Goal: Check status: Check status

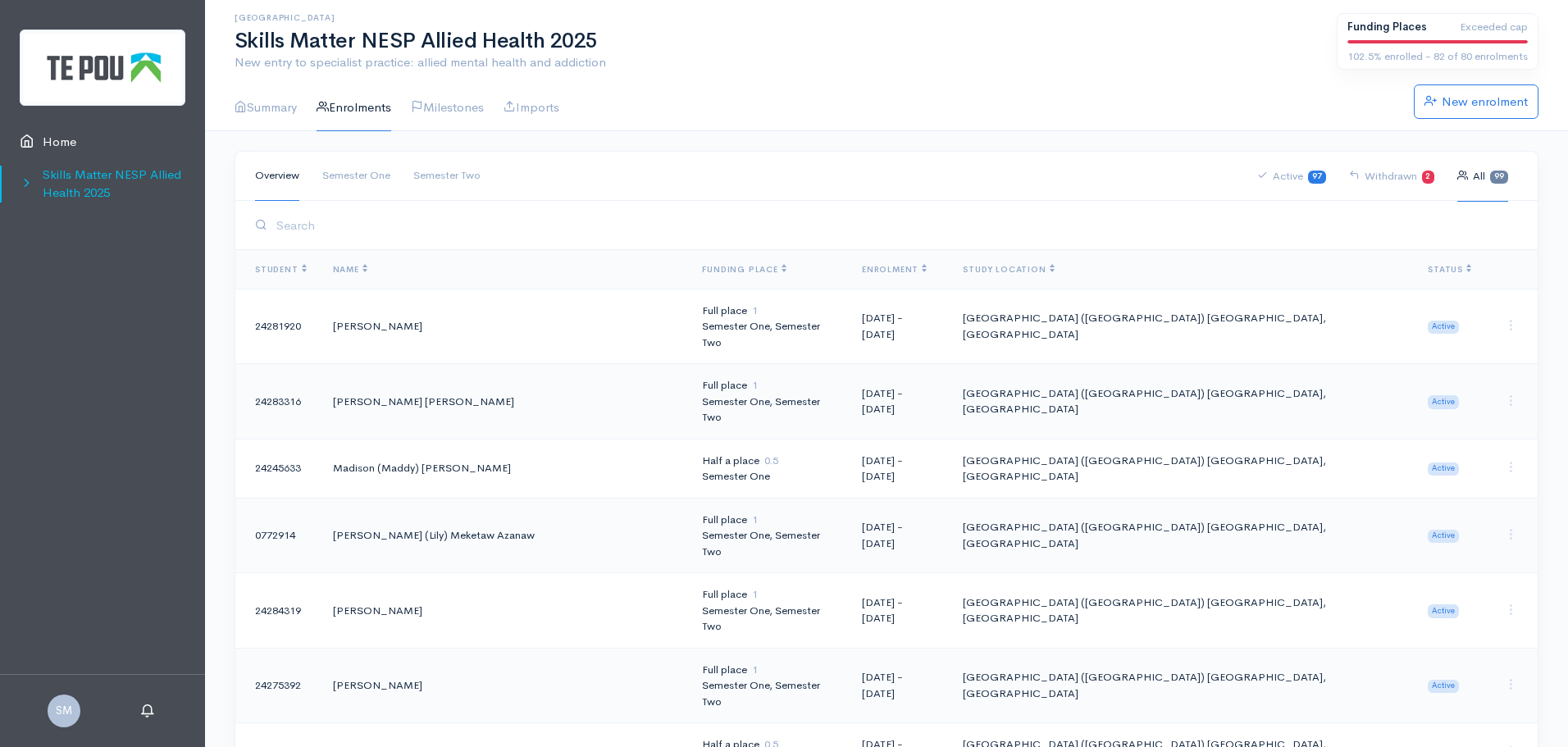
click at [65, 187] on link "Skills Matter NESP Allied Health 2025" at bounding box center [102, 184] width 205 height 50
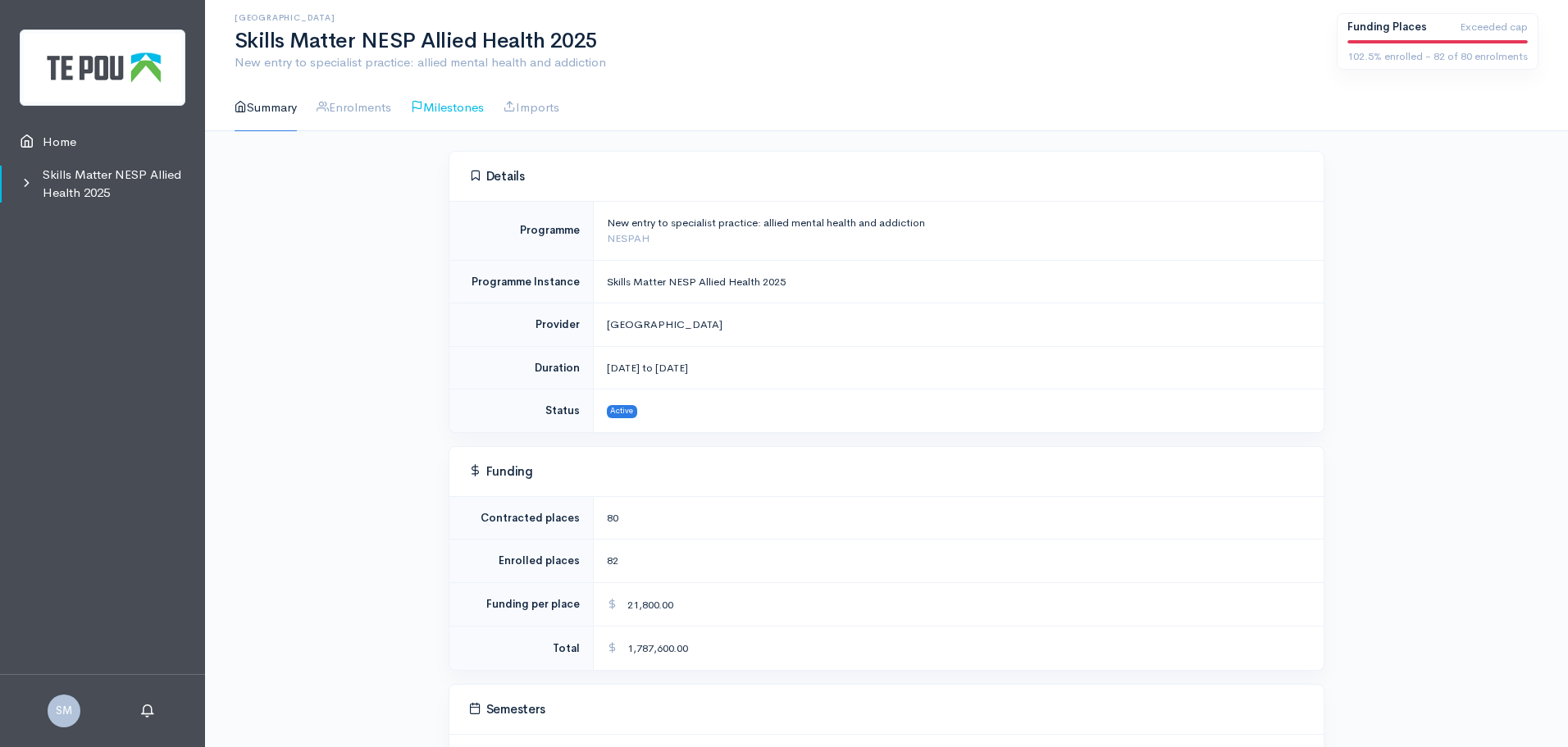
click at [467, 101] on link "Milestones" at bounding box center [447, 107] width 73 height 47
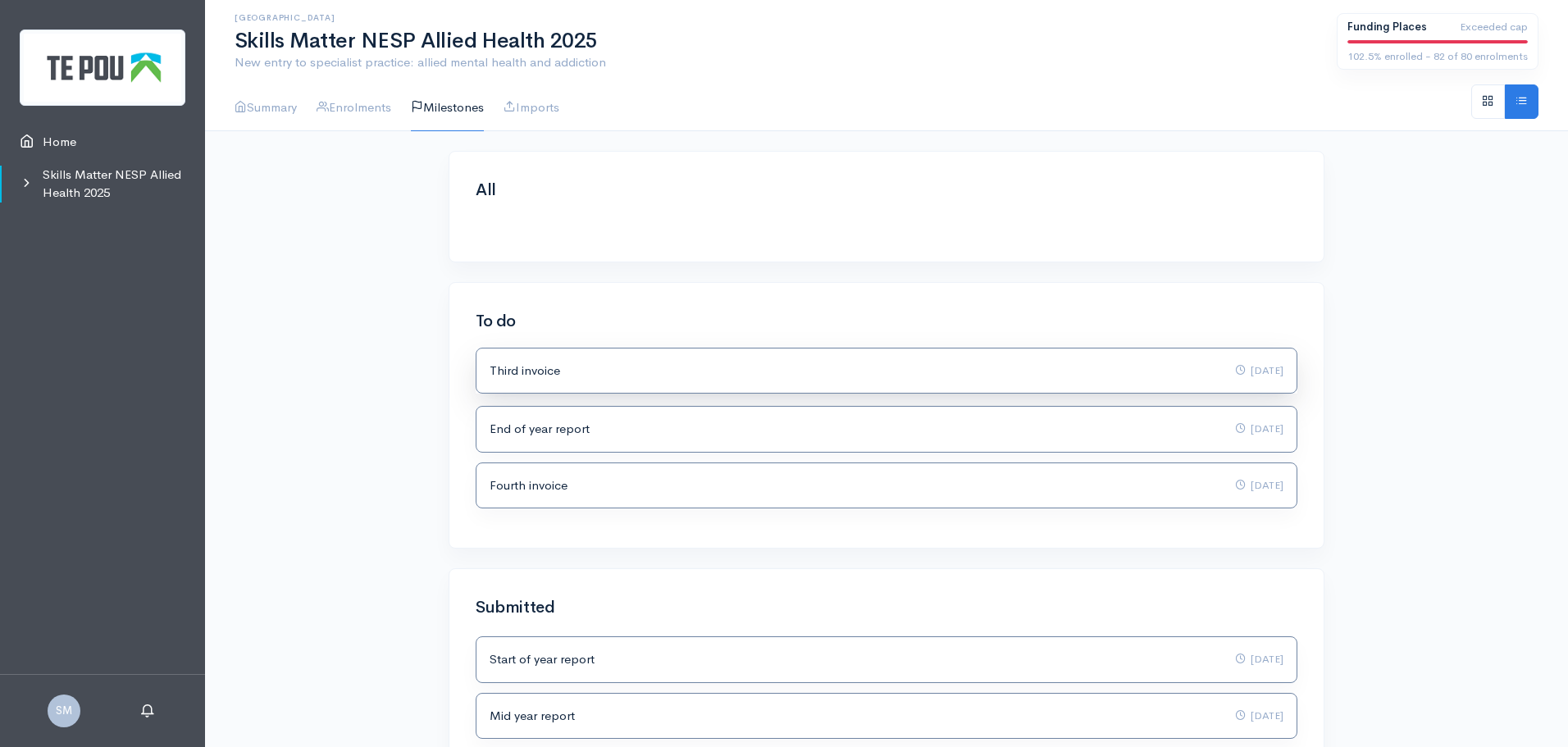
click at [764, 377] on div "Third invoice 10 Sep 2025" at bounding box center [887, 371] width 794 height 19
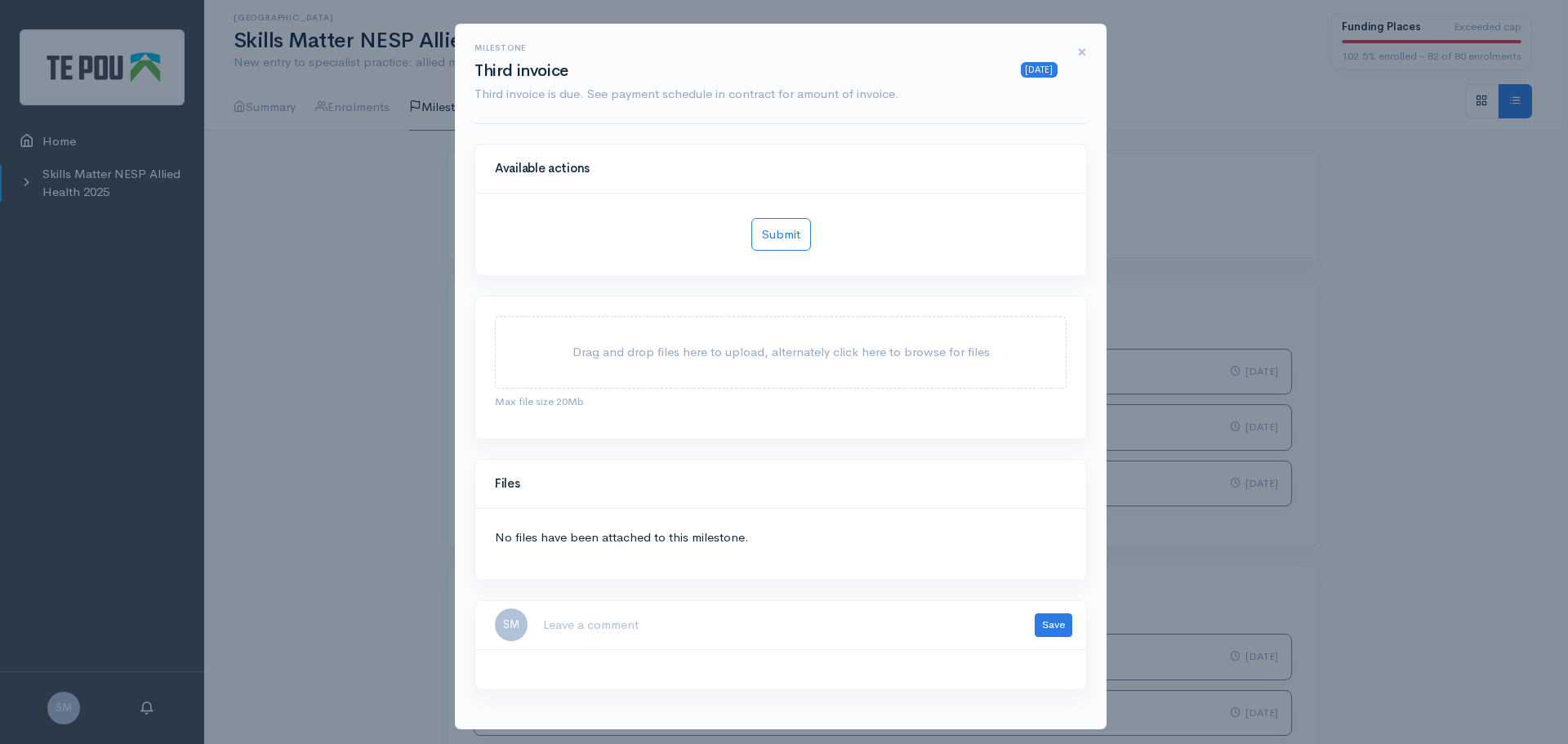
click at [1077, 52] on span "×" at bounding box center [1081, 52] width 10 height 24
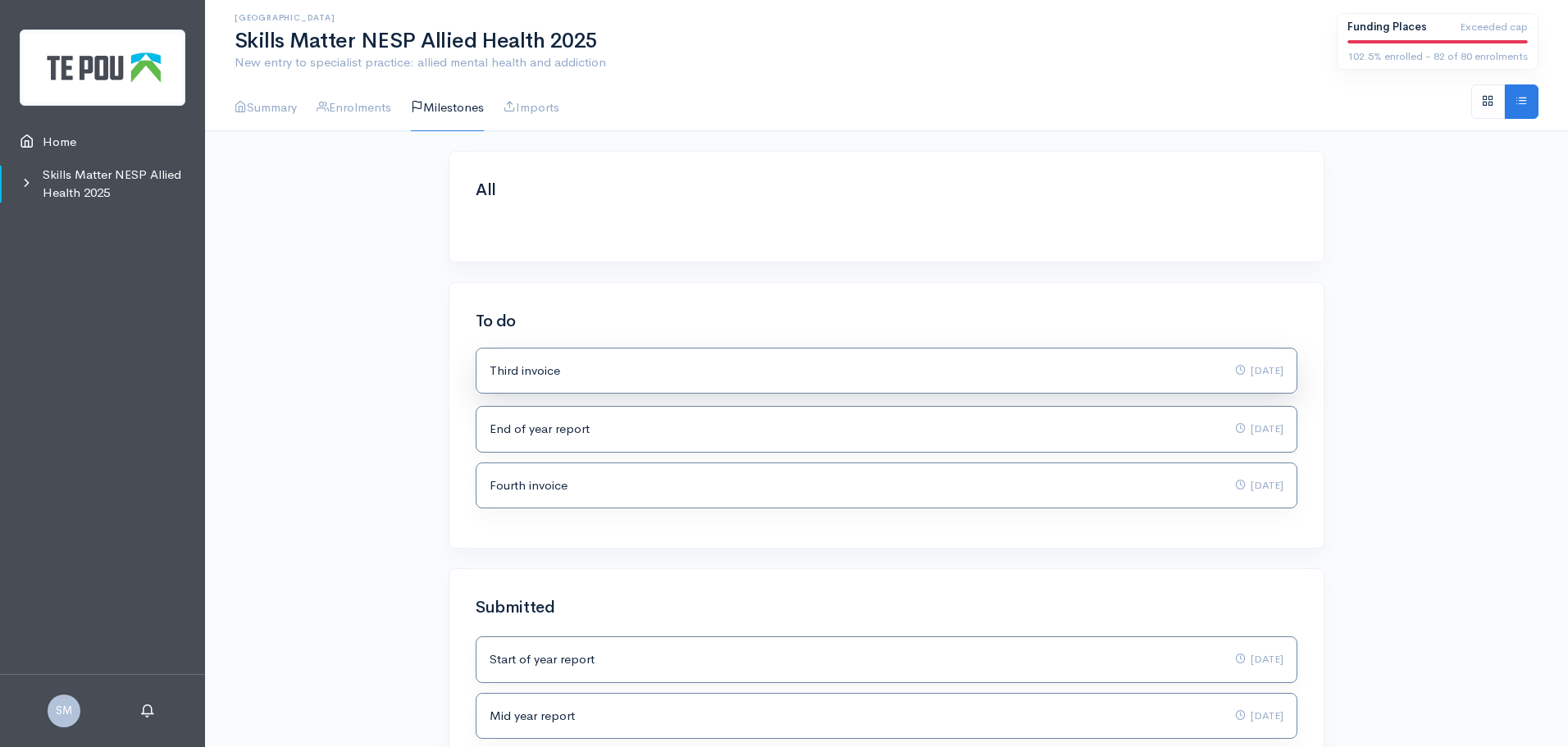
click at [809, 377] on div "Third invoice 10 Sep 2025" at bounding box center [887, 371] width 794 height 19
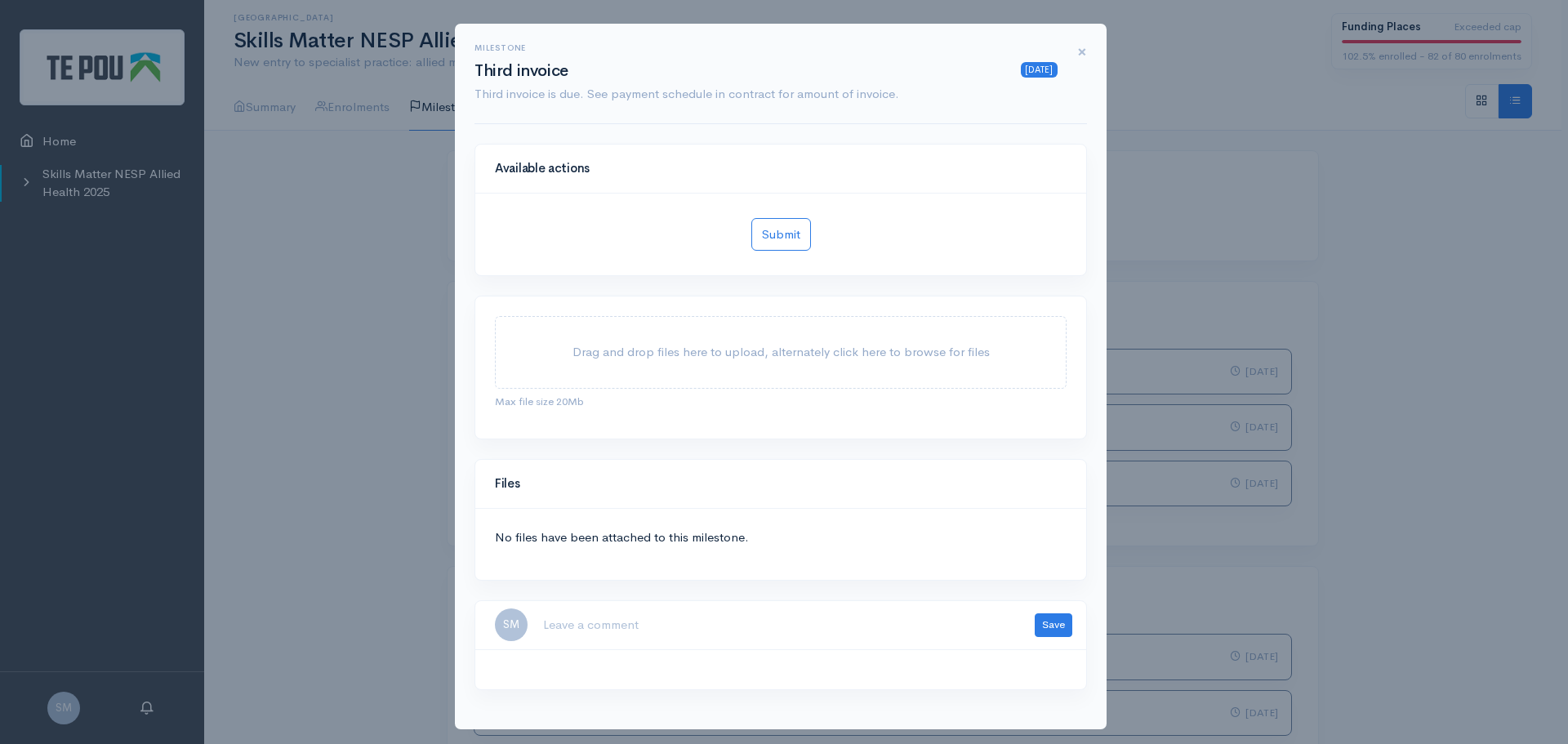
click at [1081, 51] on span "×" at bounding box center [1081, 52] width 10 height 24
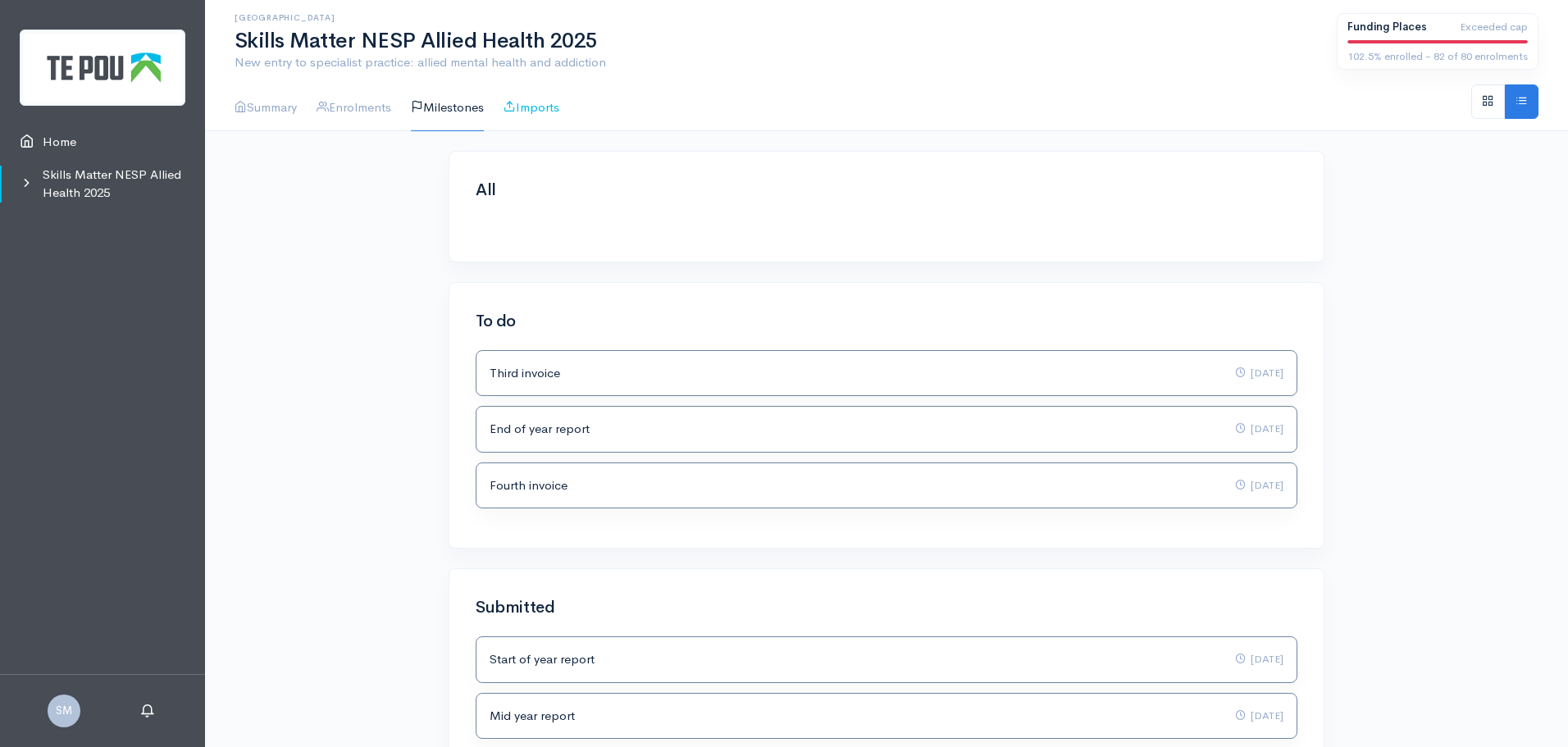
click at [548, 103] on link "Imports" at bounding box center [531, 107] width 56 height 47
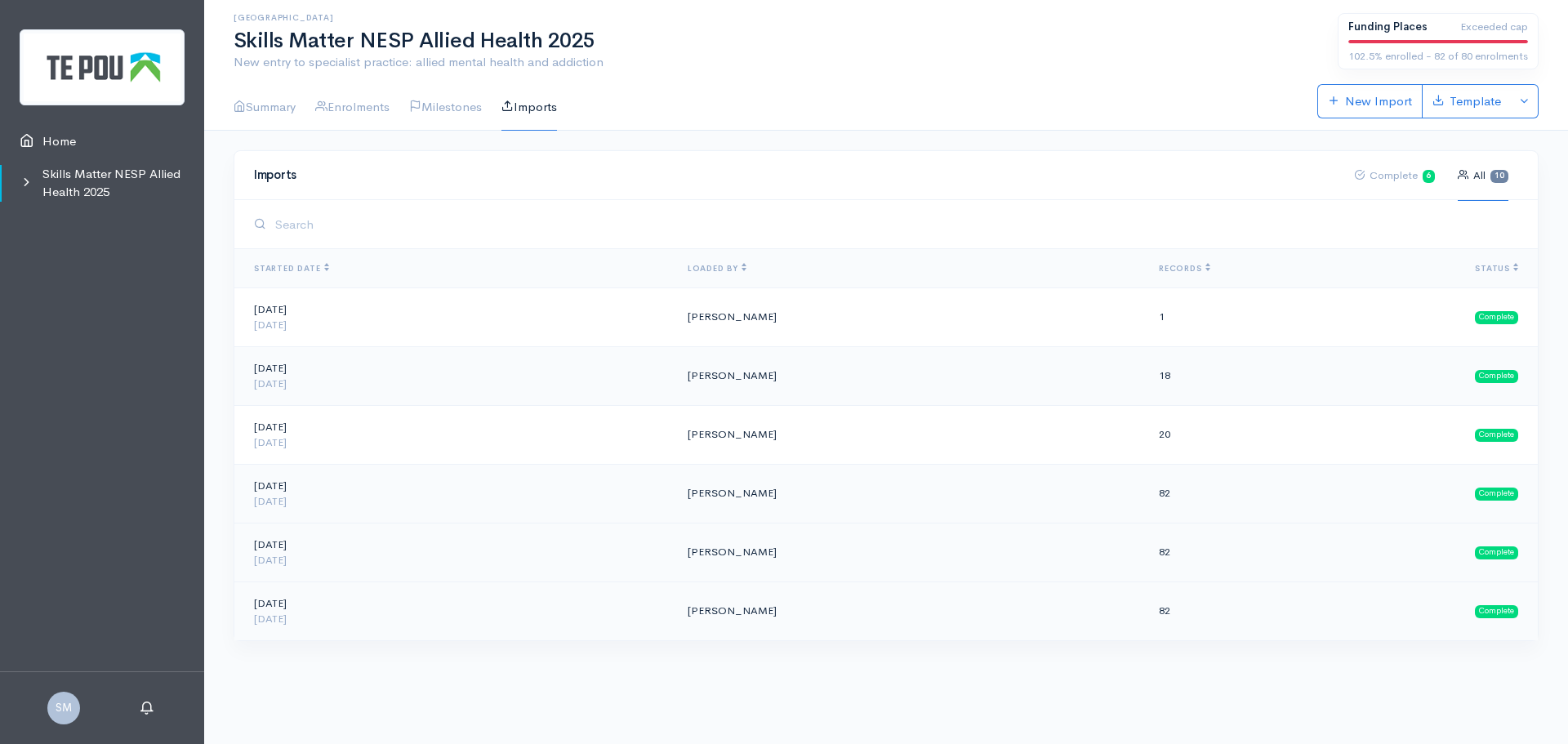
click at [294, 542] on td "06 Mar 2025 25 weeks ago" at bounding box center [454, 552] width 440 height 59
click at [713, 313] on td "Catherine Adamson" at bounding box center [910, 317] width 471 height 59
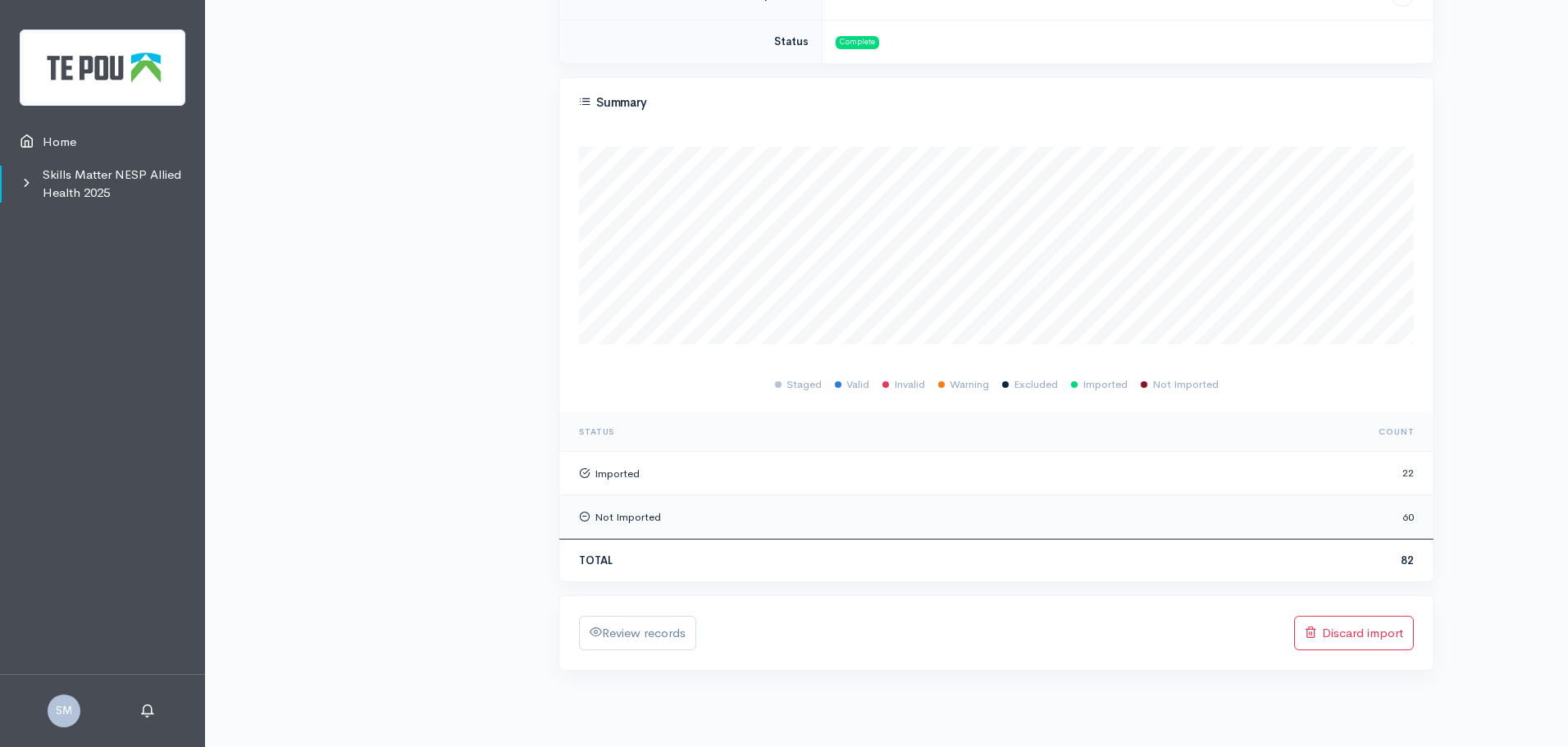
scroll to position [353, 0]
click at [620, 634] on link "Review records" at bounding box center [637, 631] width 117 height 35
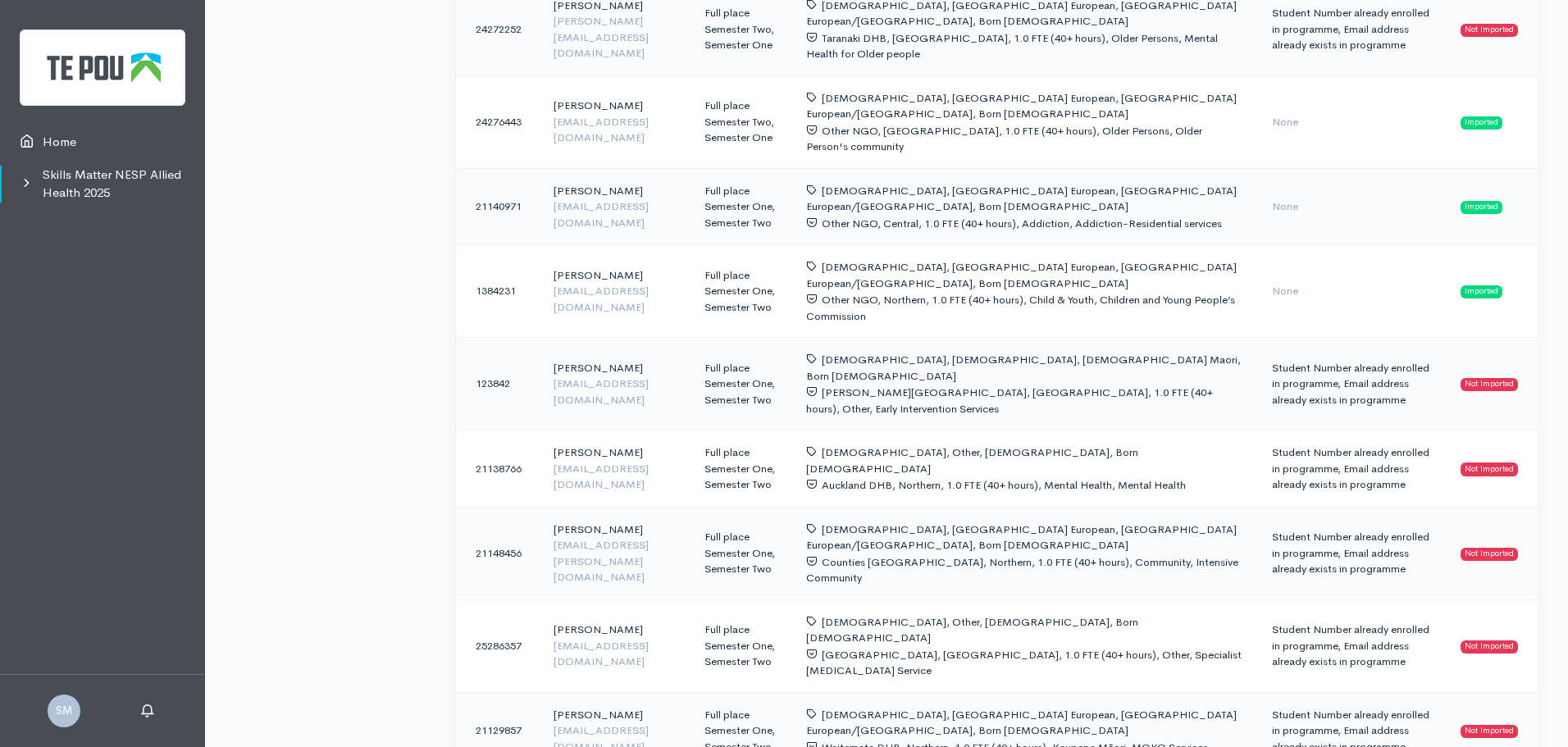
scroll to position [1231, 0]
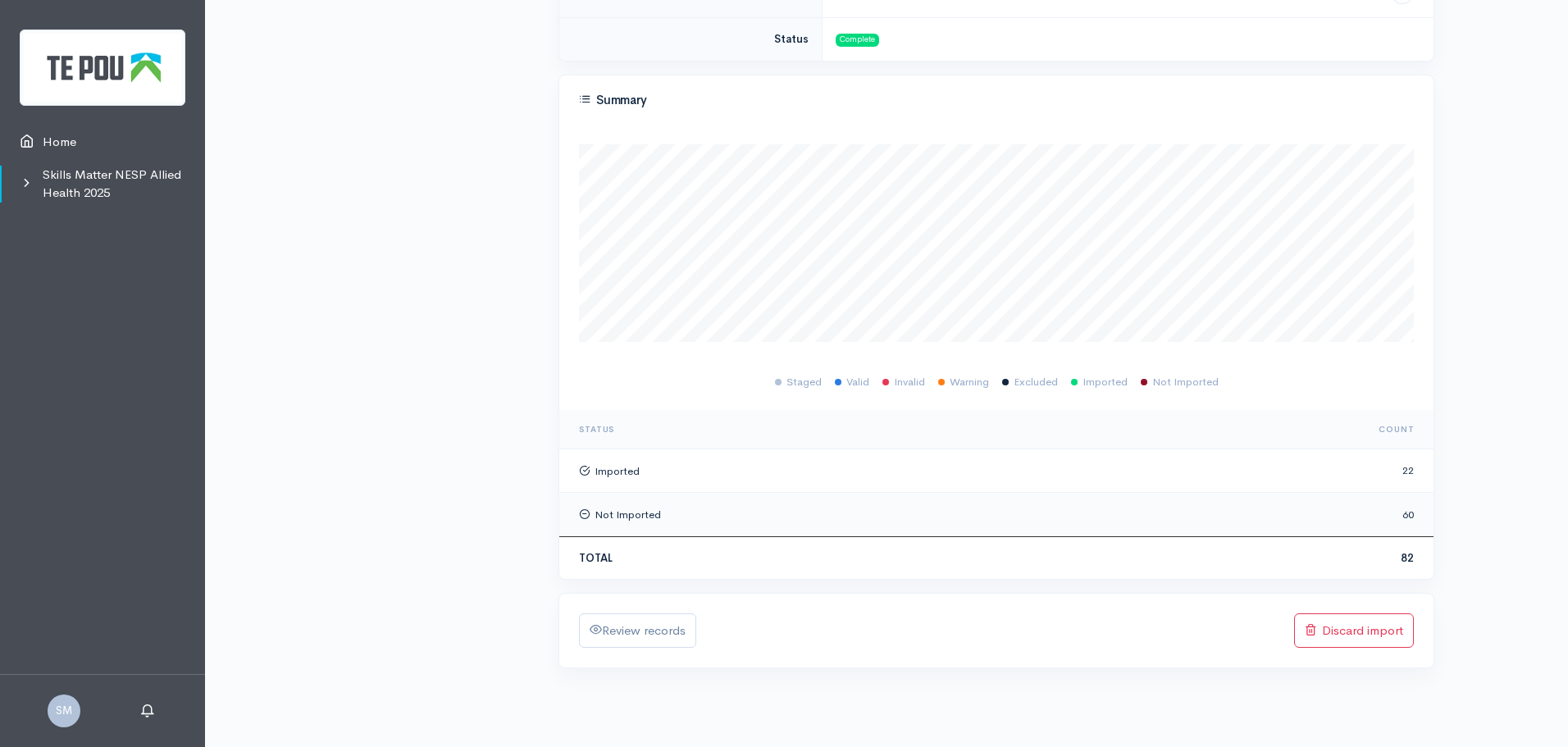
scroll to position [197, 835]
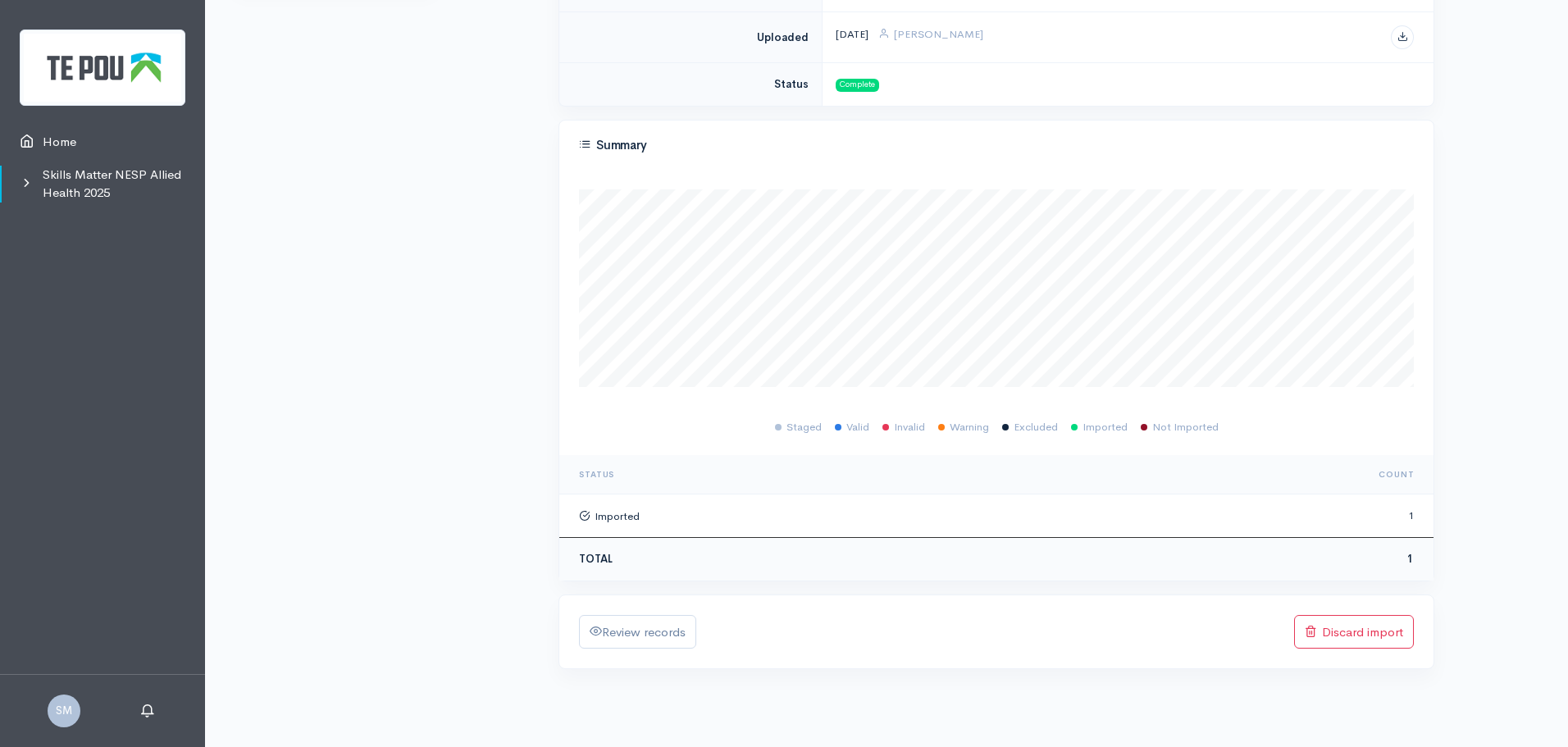
scroll to position [308, 0]
click at [655, 632] on link "Review records" at bounding box center [637, 632] width 117 height 35
